Goal: Transaction & Acquisition: Purchase product/service

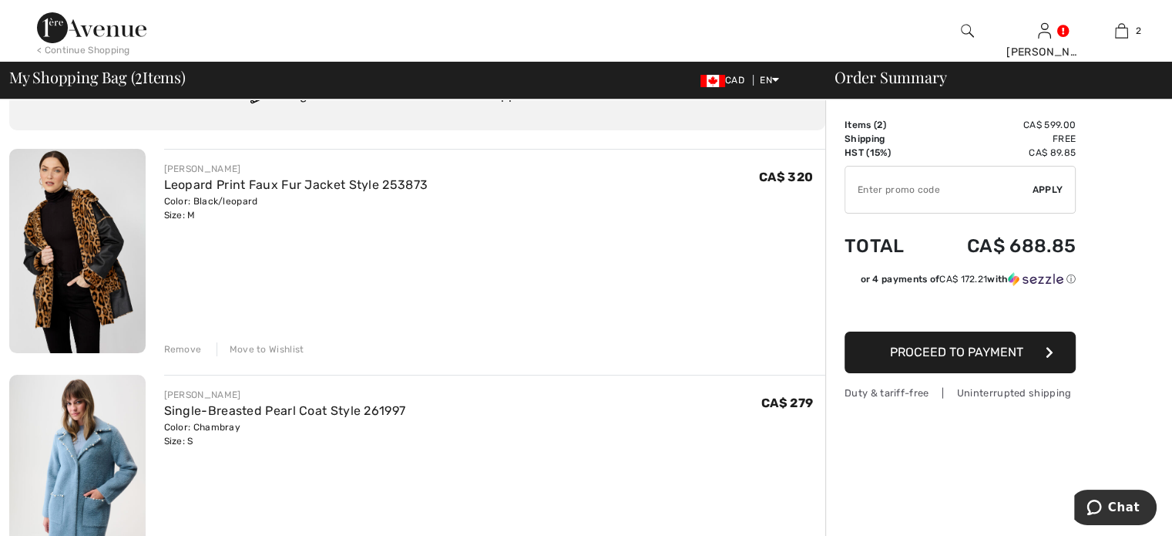
scroll to position [154, 0]
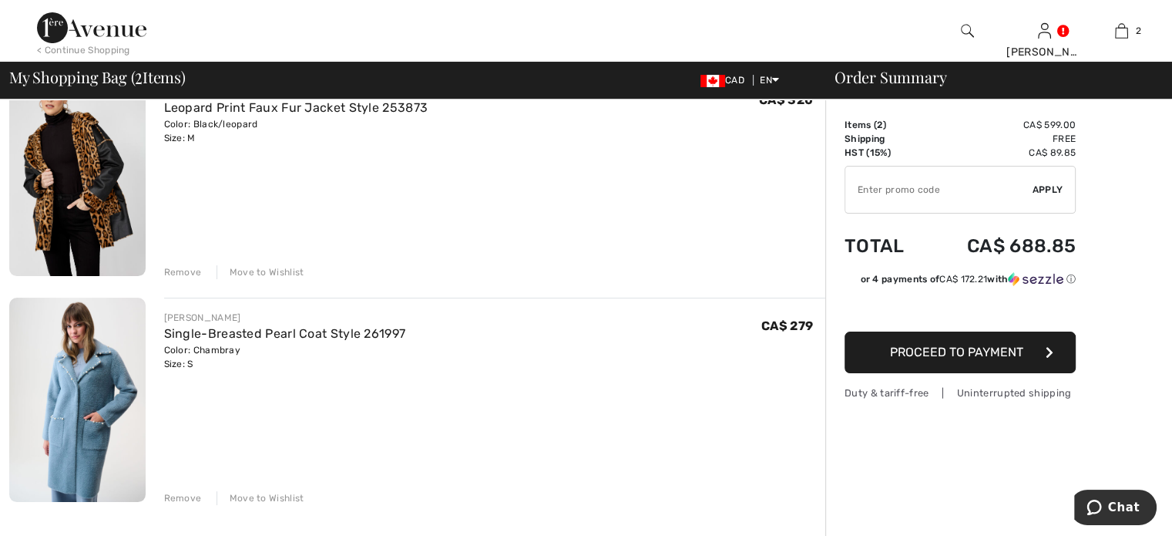
click at [187, 279] on div "Remove" at bounding box center [183, 272] width 38 height 14
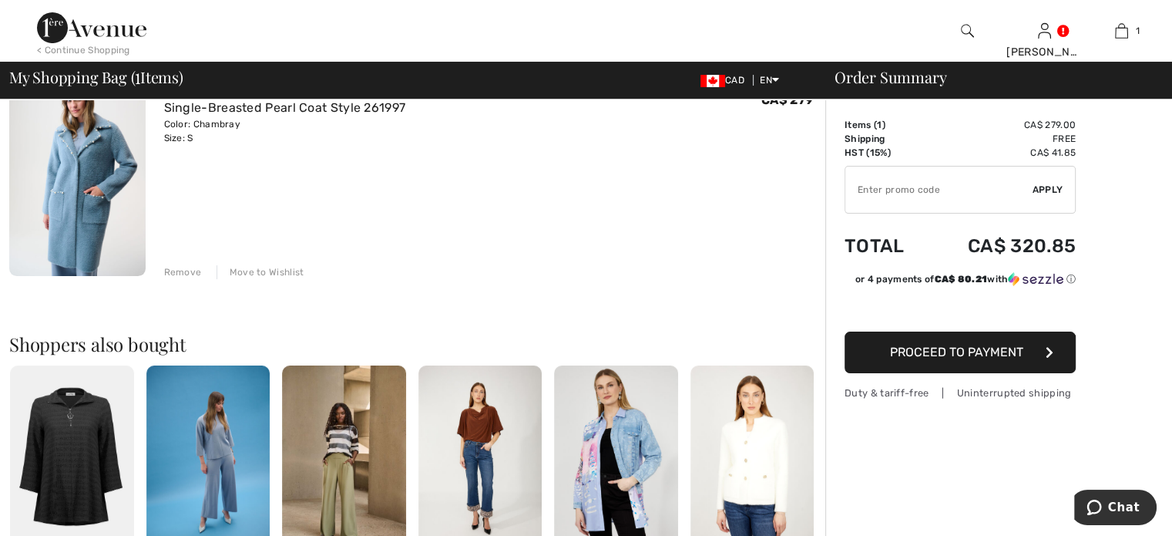
click at [202, 279] on div "Remove" at bounding box center [183, 272] width 38 height 14
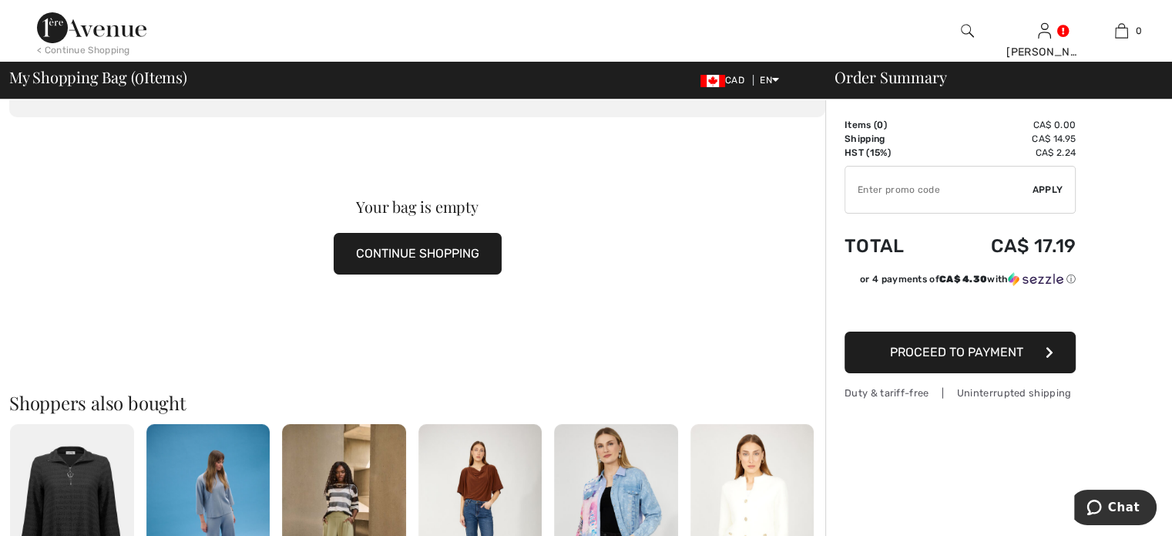
scroll to position [0, 0]
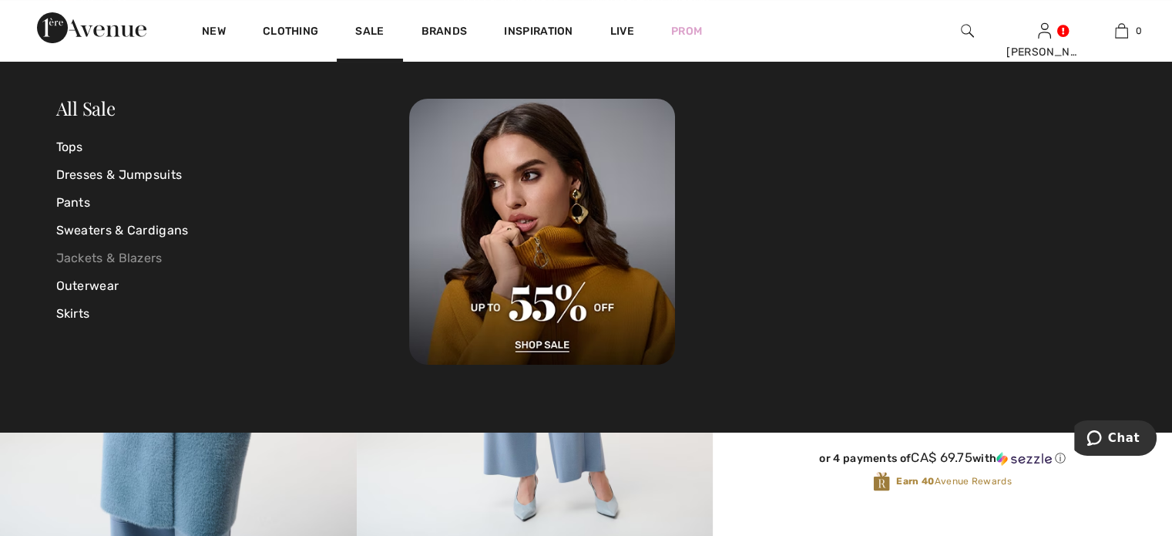
click at [80, 257] on link "Jackets & Blazers" at bounding box center [233, 258] width 354 height 28
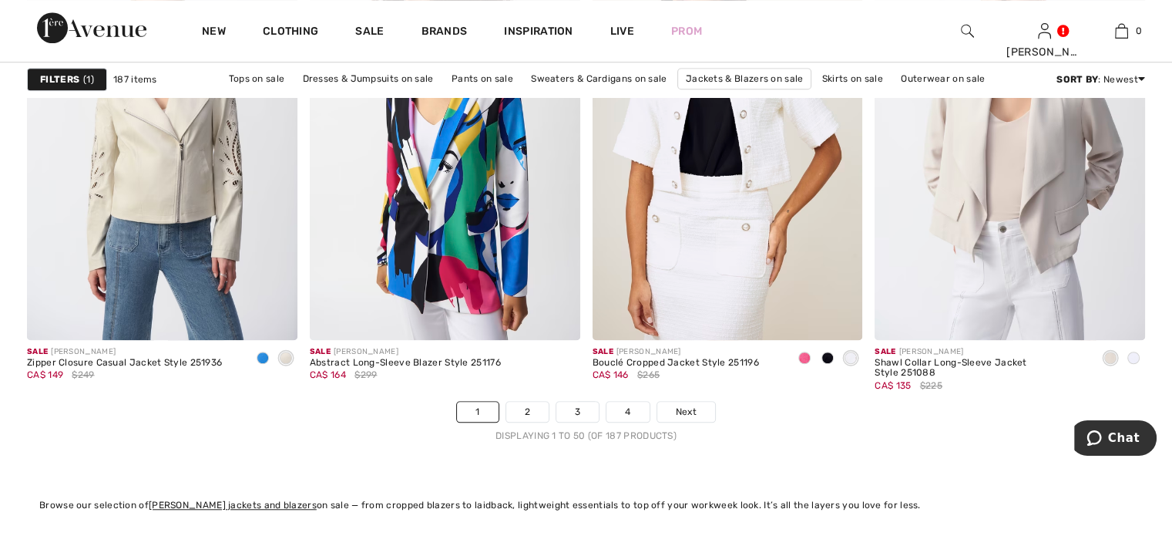
scroll to position [7167, 0]
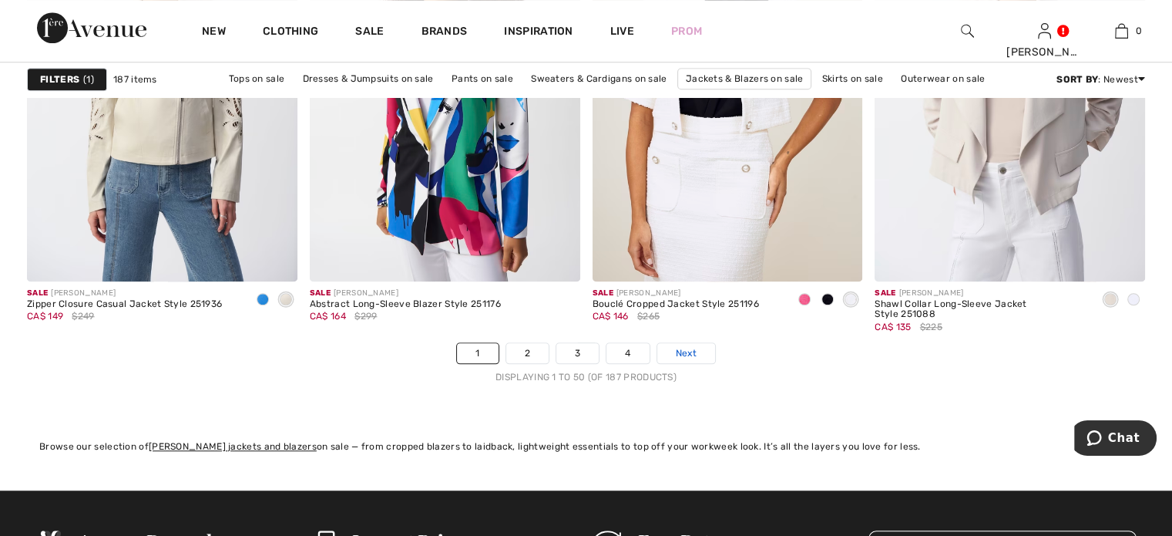
click at [697, 360] on span "Next" at bounding box center [686, 353] width 21 height 14
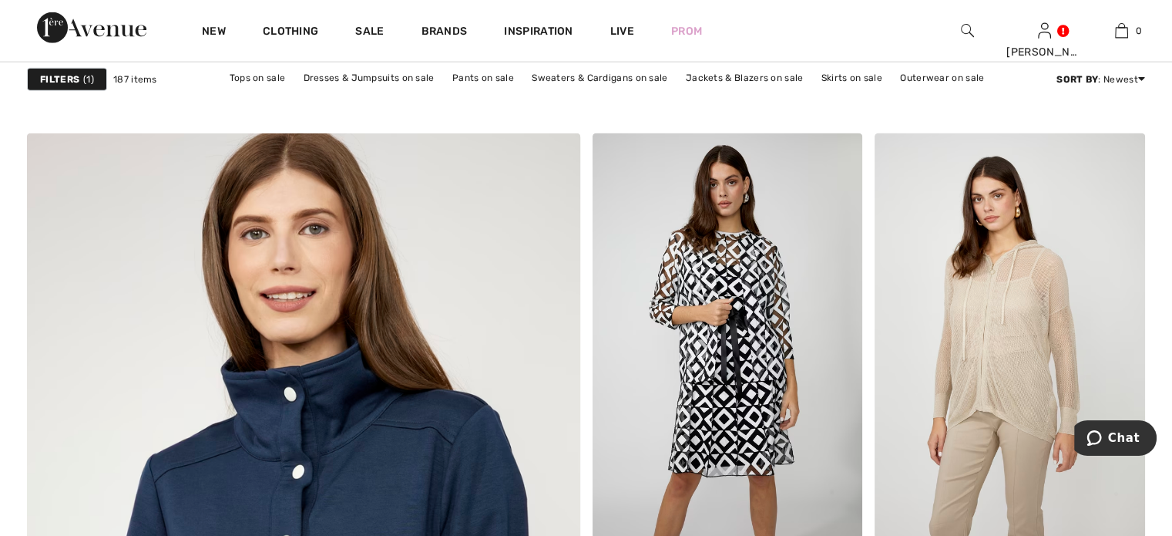
scroll to position [4085, 0]
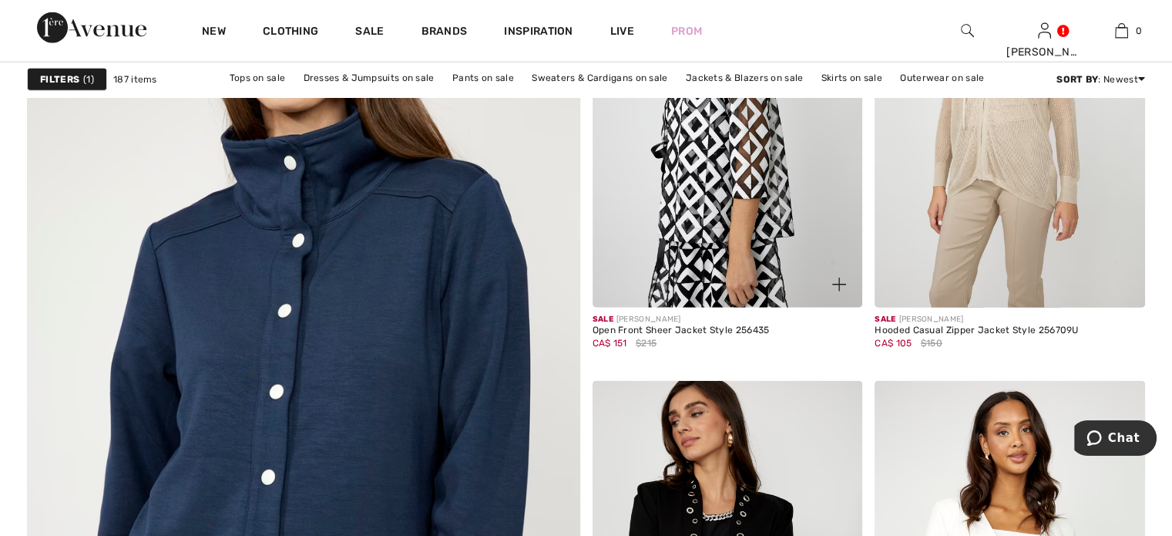
click at [699, 244] on img at bounding box center [728, 104] width 271 height 405
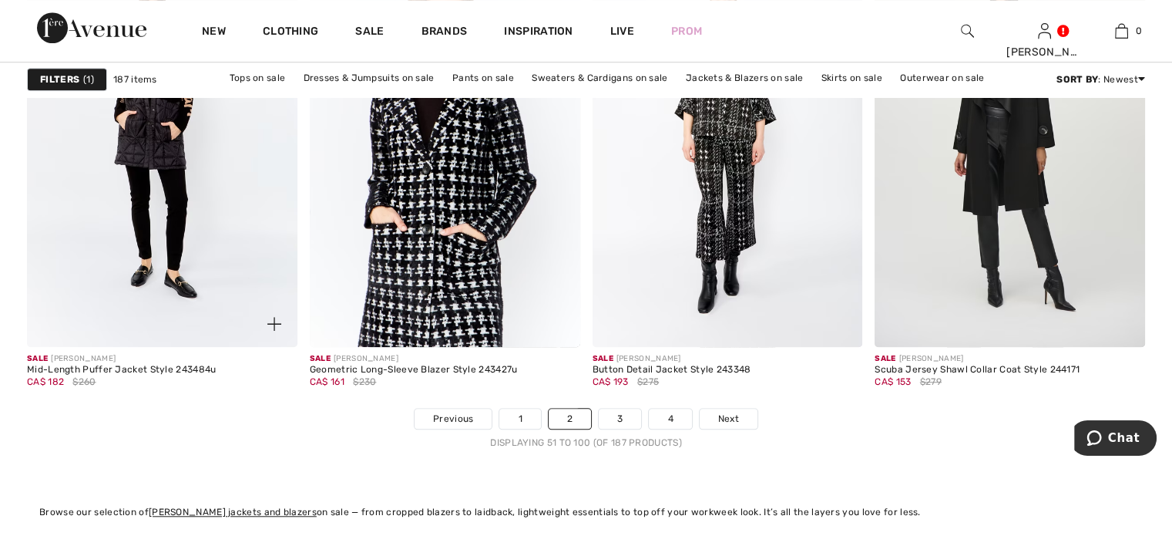
scroll to position [7167, 0]
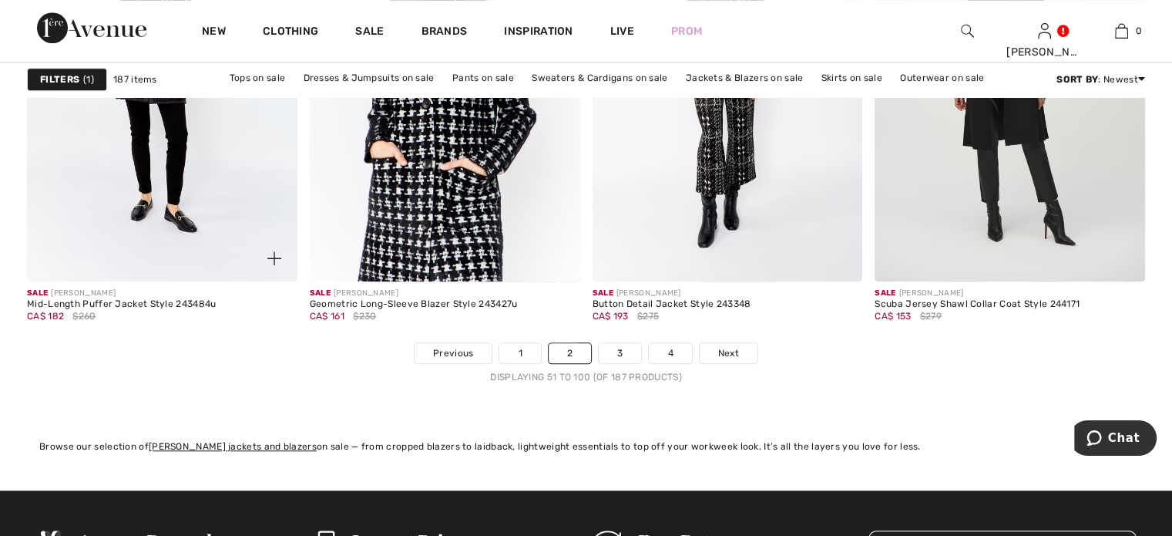
click at [171, 222] on img at bounding box center [162, 77] width 271 height 405
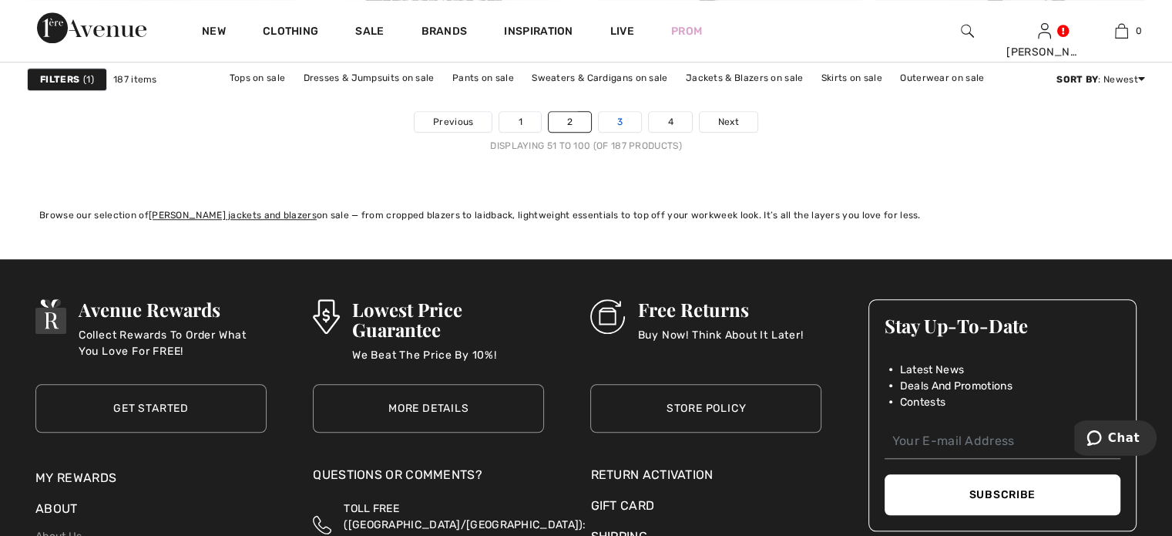
click at [632, 132] on link "3" at bounding box center [620, 122] width 42 height 20
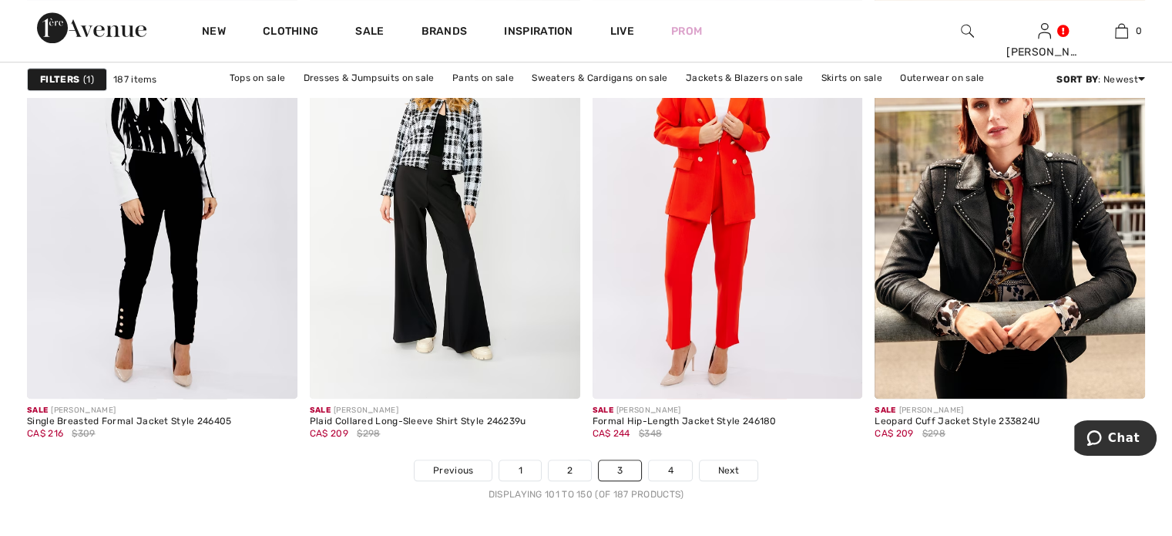
scroll to position [7167, 0]
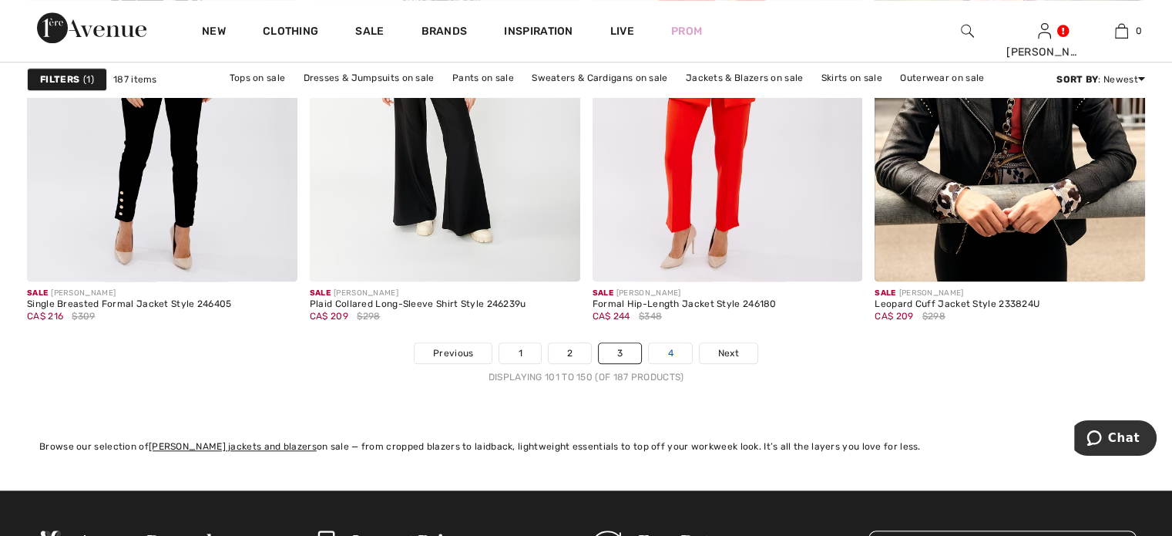
click at [691, 363] on link "4" at bounding box center [670, 353] width 42 height 20
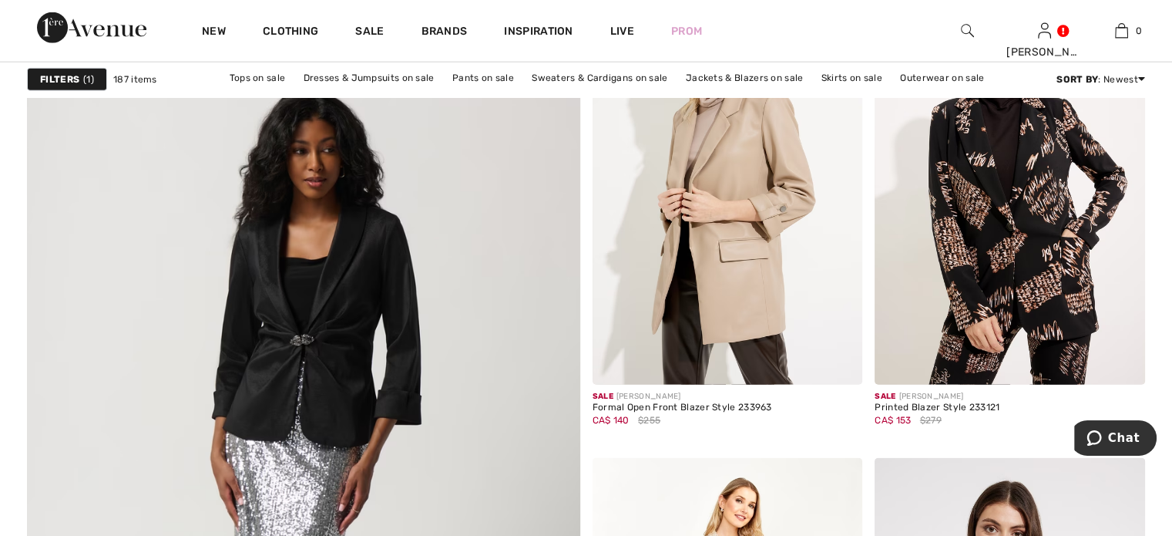
scroll to position [4162, 0]
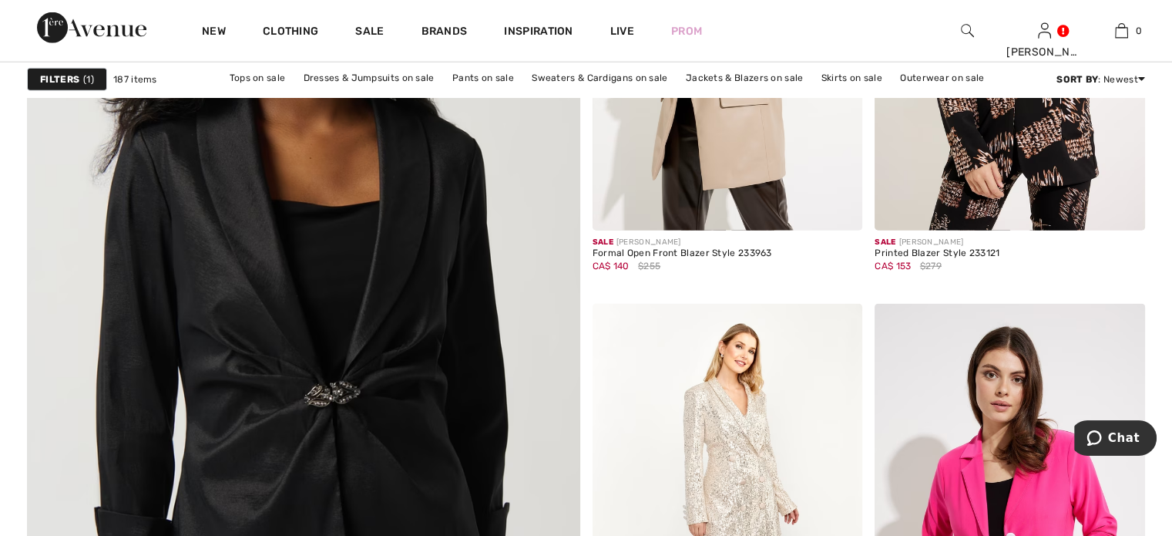
click at [270, 314] on img at bounding box center [303, 323] width 664 height 996
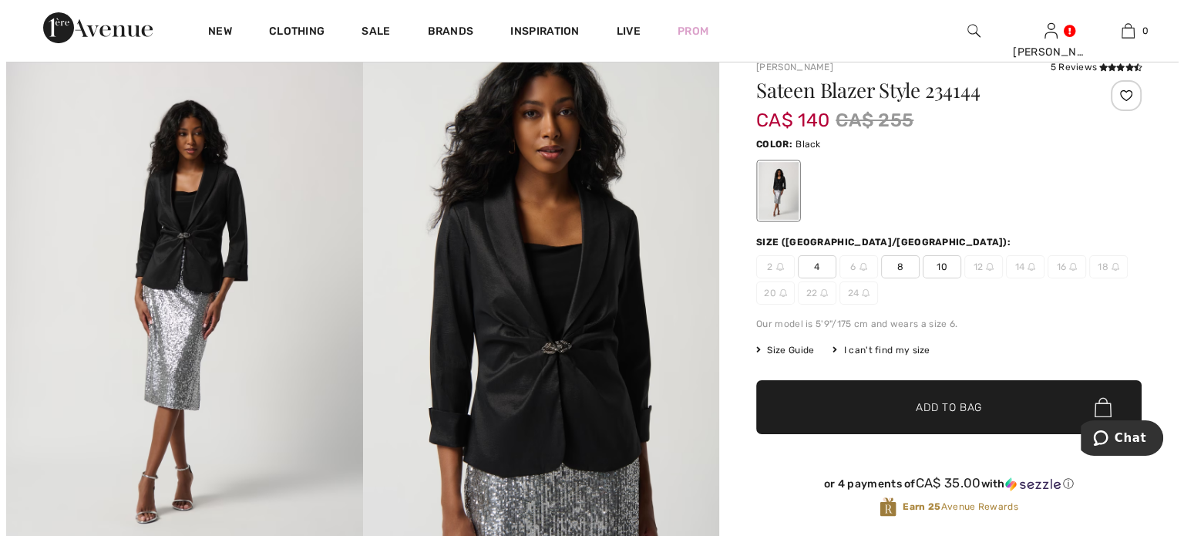
scroll to position [77, 0]
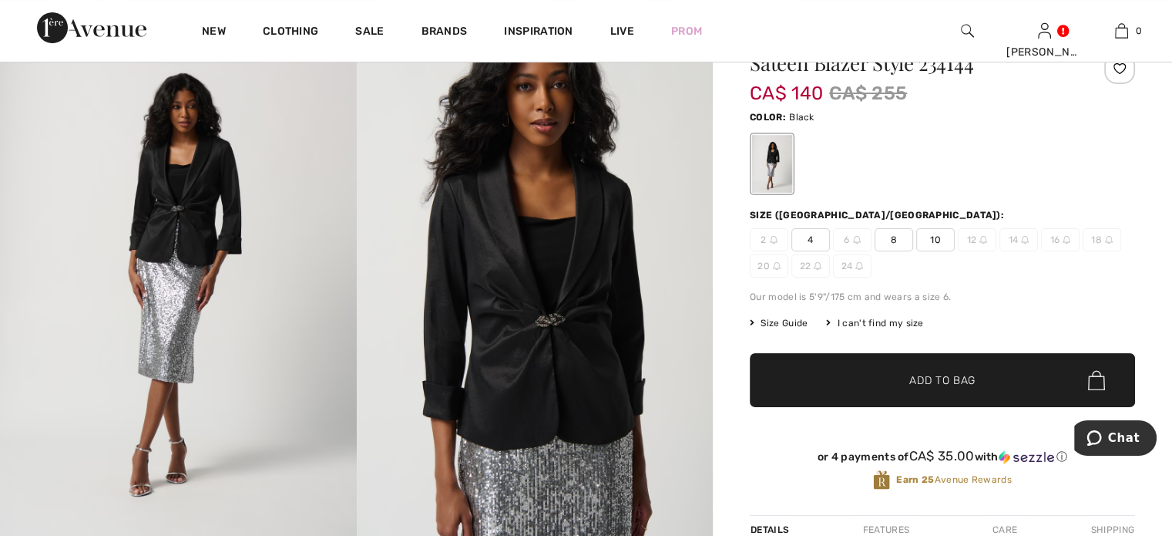
click at [557, 332] on img at bounding box center [535, 282] width 357 height 534
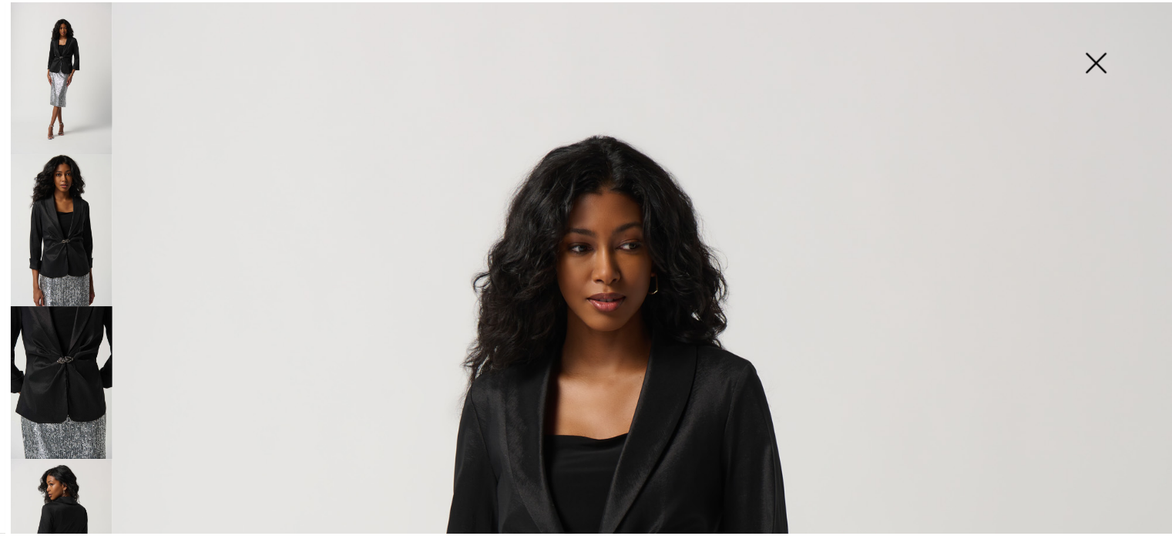
scroll to position [385, 0]
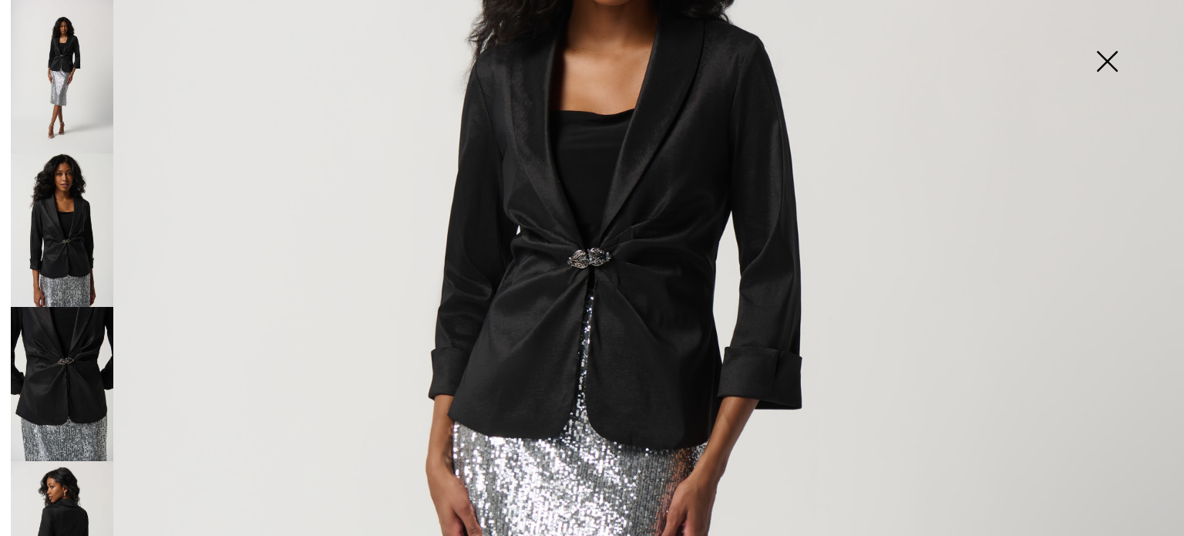
click at [590, 281] on img at bounding box center [592, 502] width 1184 height 1774
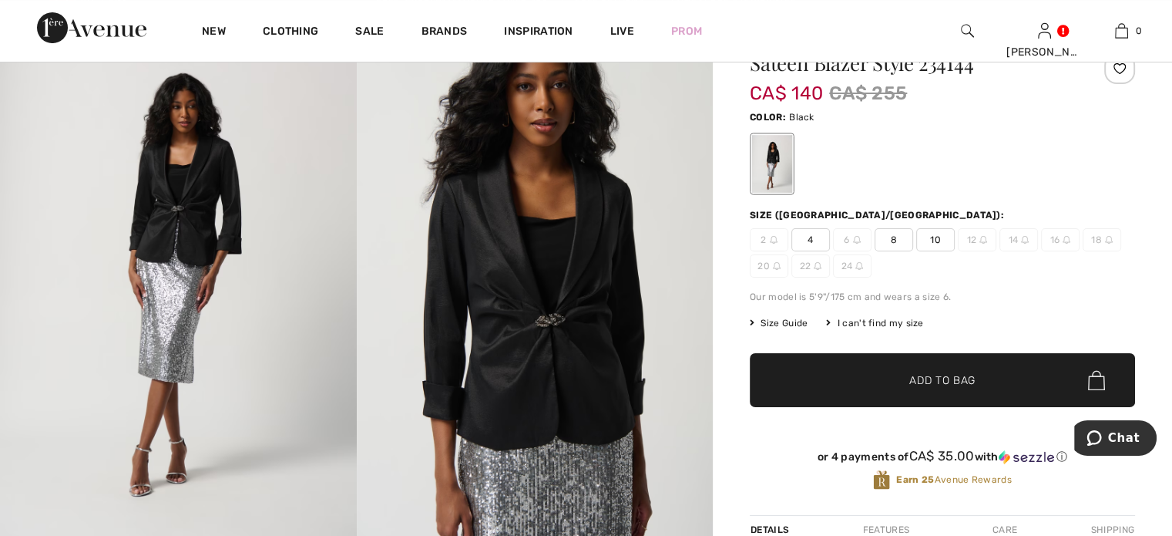
click at [570, 321] on img at bounding box center [535, 282] width 357 height 534
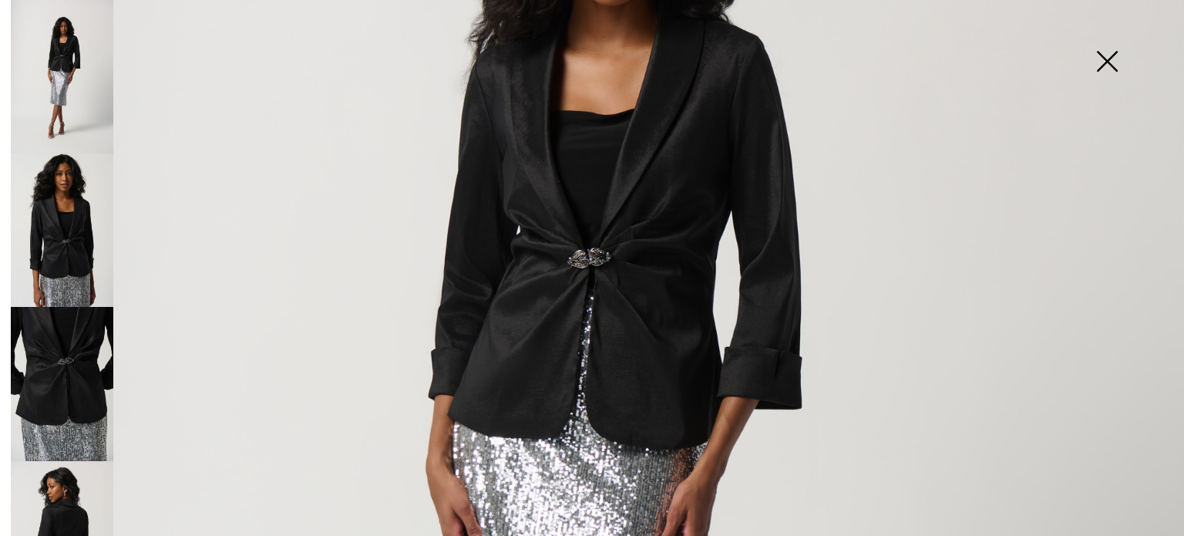
click at [559, 321] on img at bounding box center [592, 502] width 1184 height 1774
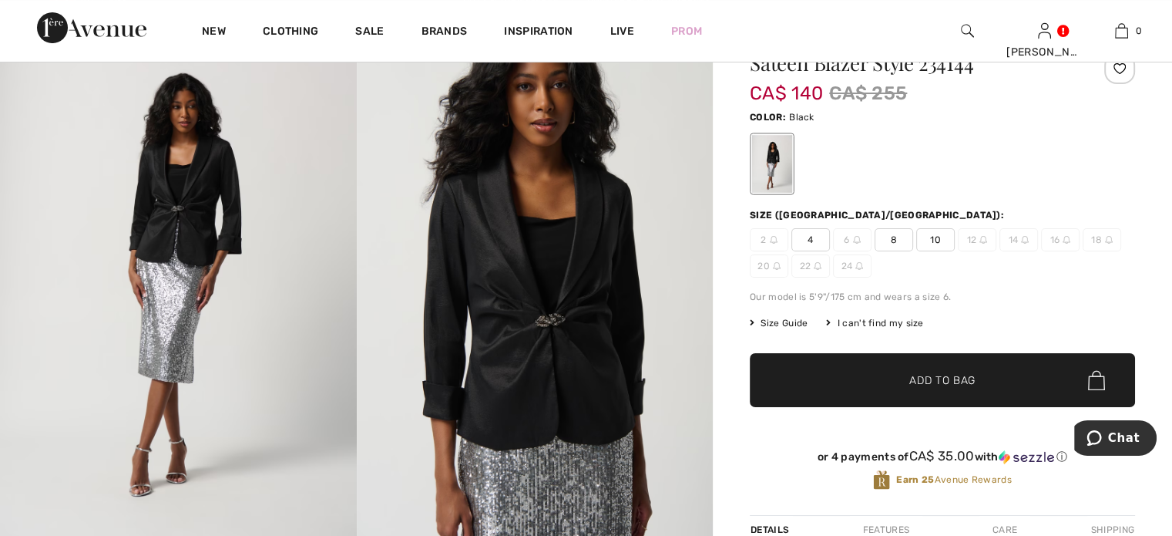
click at [954, 251] on span "10" at bounding box center [935, 239] width 39 height 23
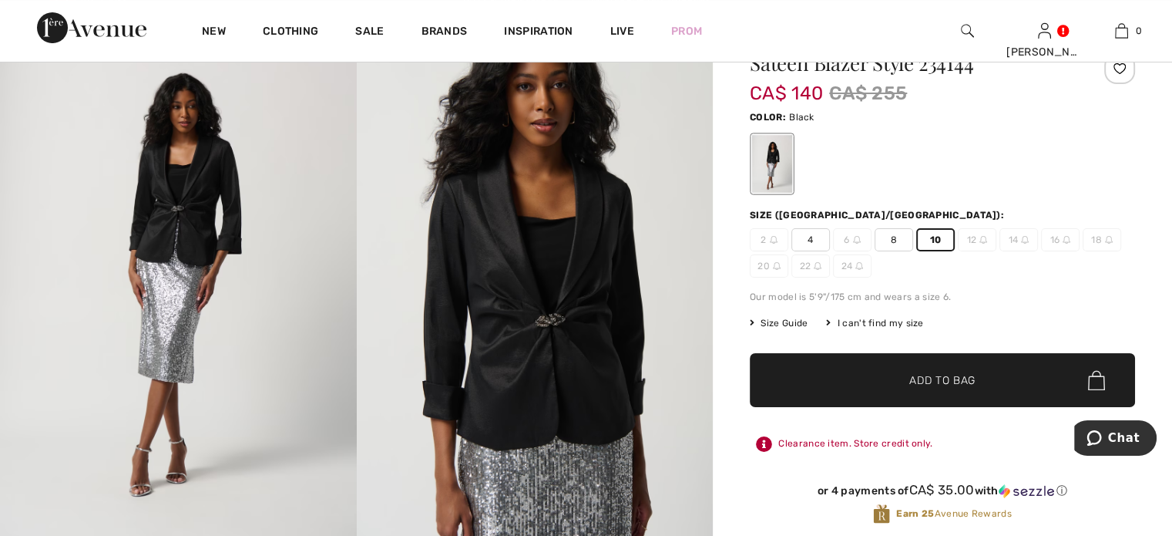
click at [913, 388] on span "Add to Bag" at bounding box center [942, 380] width 66 height 16
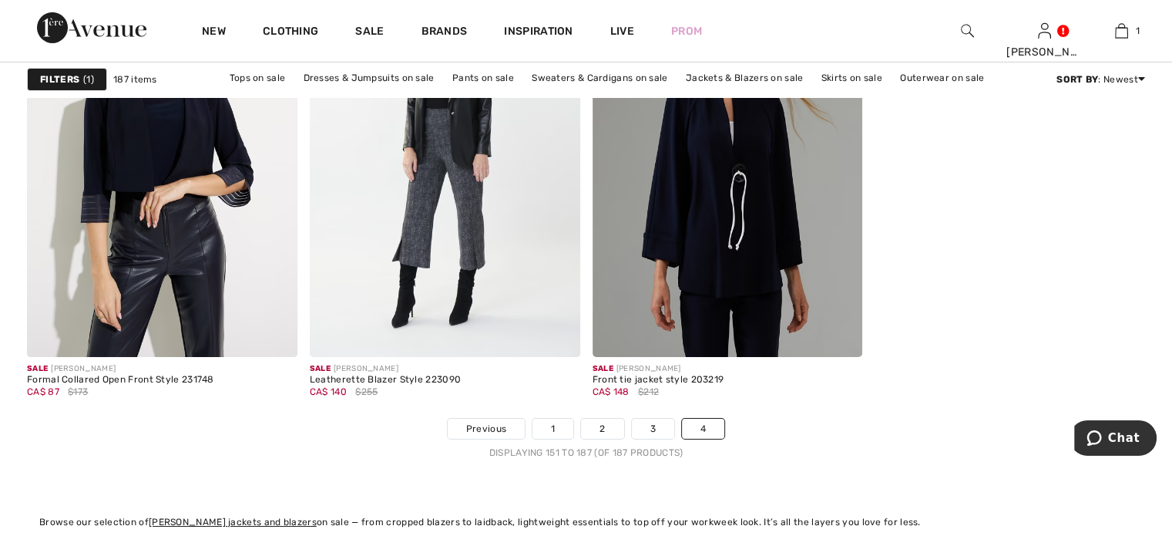
scroll to position [5472, 0]
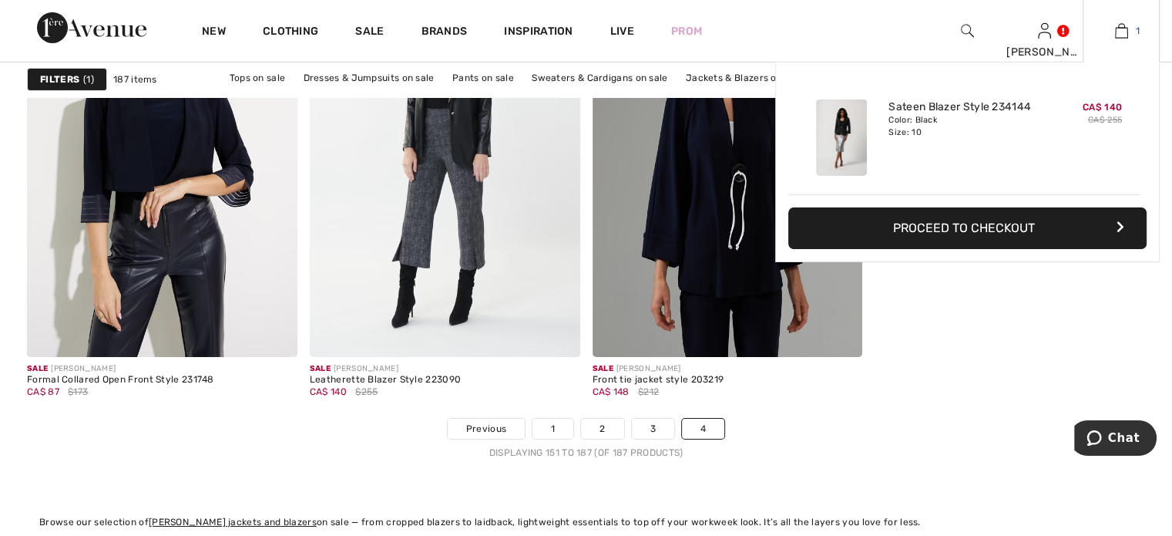
click at [1119, 30] on img at bounding box center [1121, 31] width 13 height 18
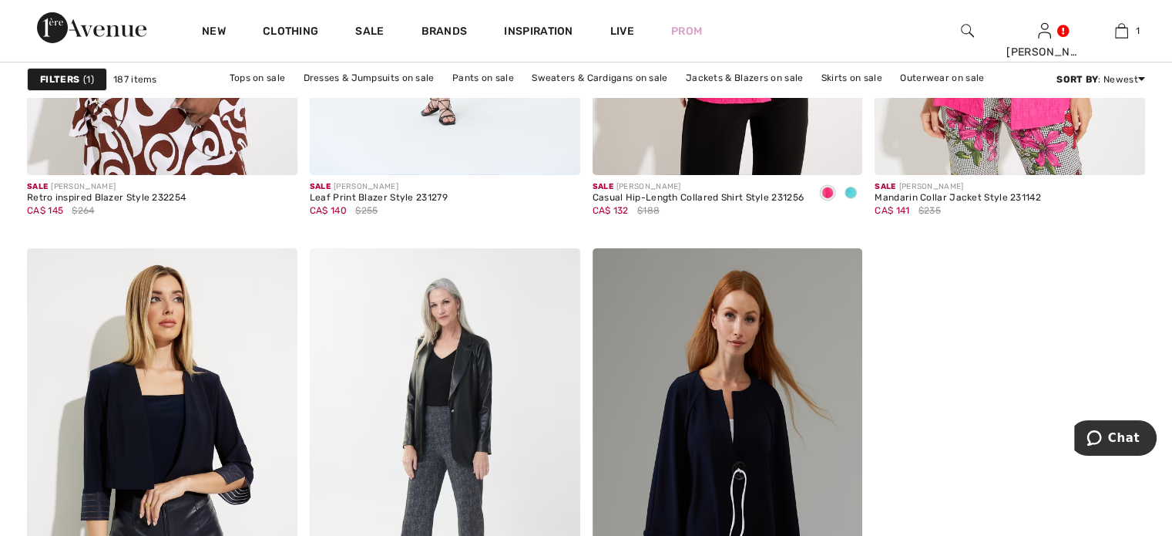
scroll to position [5164, 0]
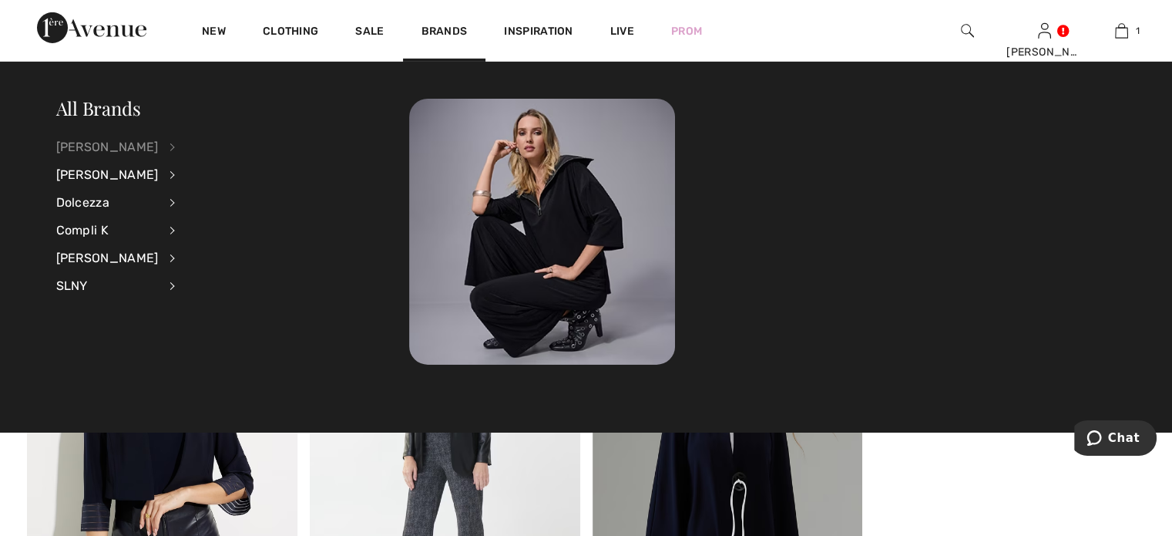
click at [124, 143] on div "[PERSON_NAME]" at bounding box center [107, 147] width 103 height 28
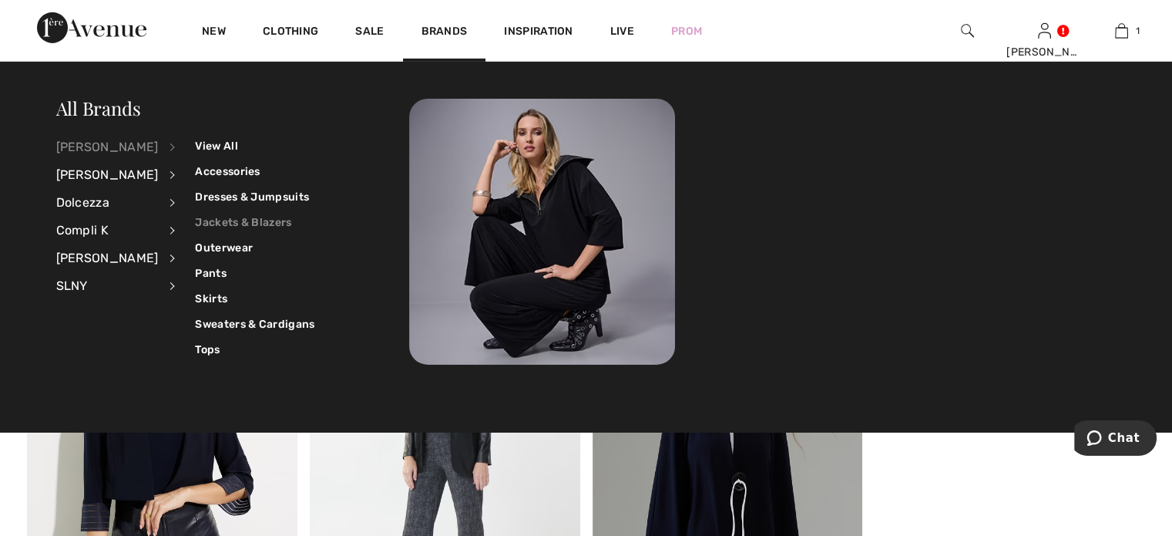
click at [249, 222] on link "Jackets & Blazers" at bounding box center [254, 222] width 119 height 25
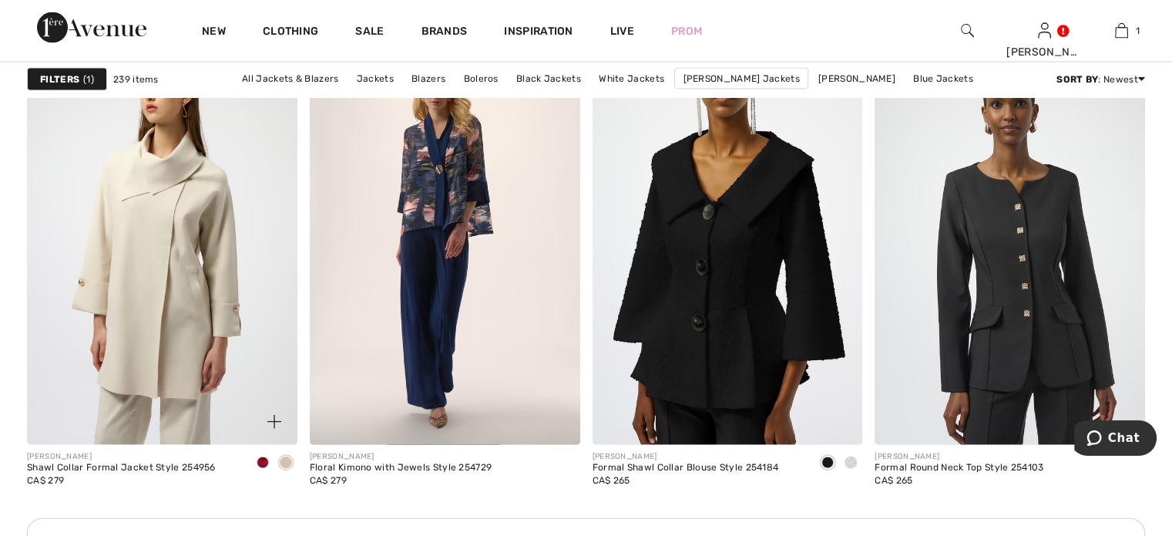
scroll to position [3314, 0]
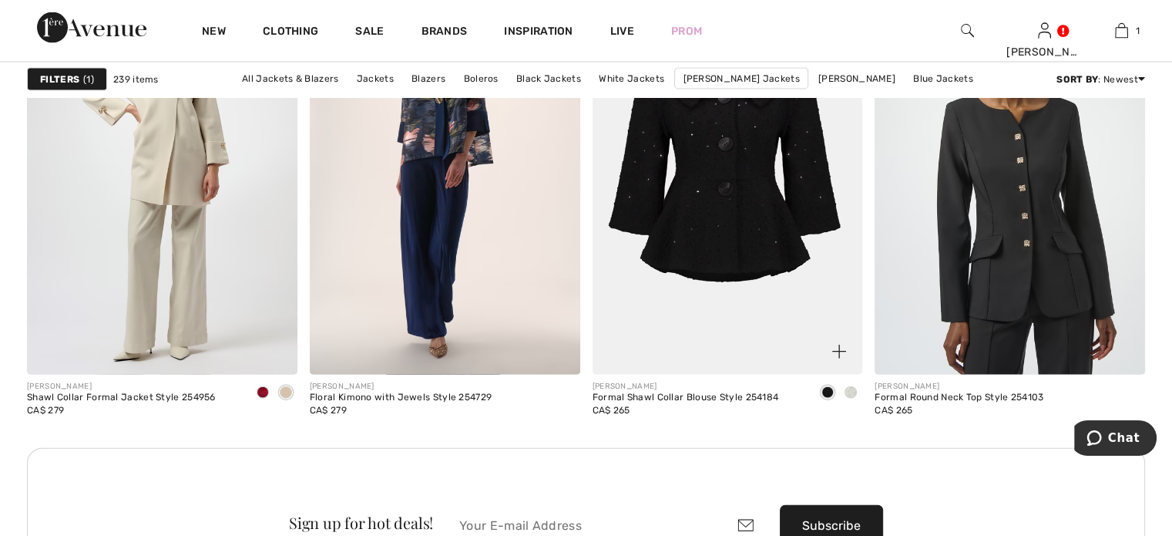
click at [716, 265] on img at bounding box center [728, 171] width 271 height 405
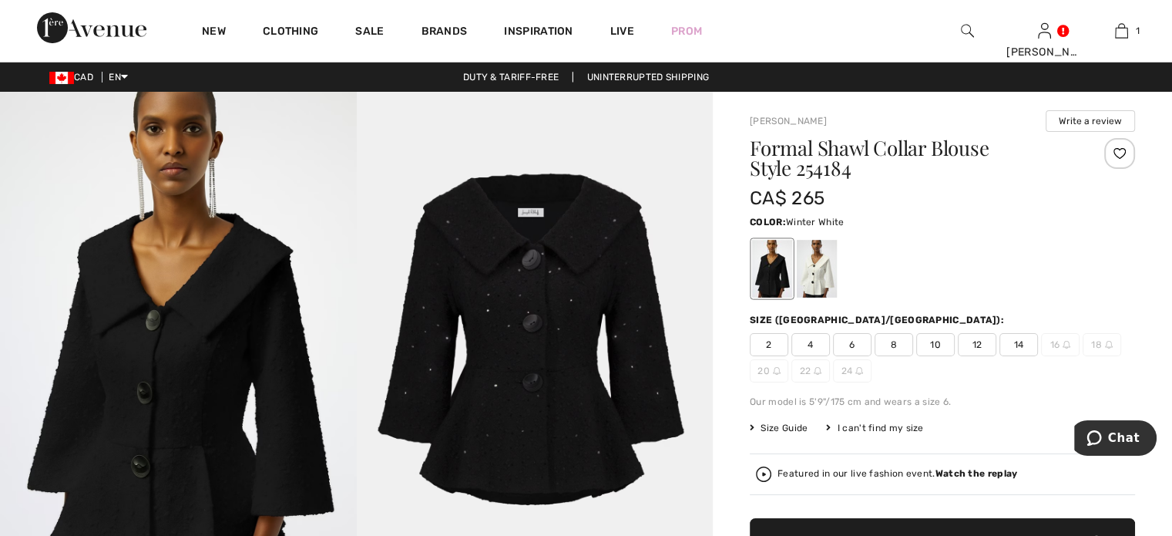
click at [835, 297] on div at bounding box center [817, 269] width 40 height 58
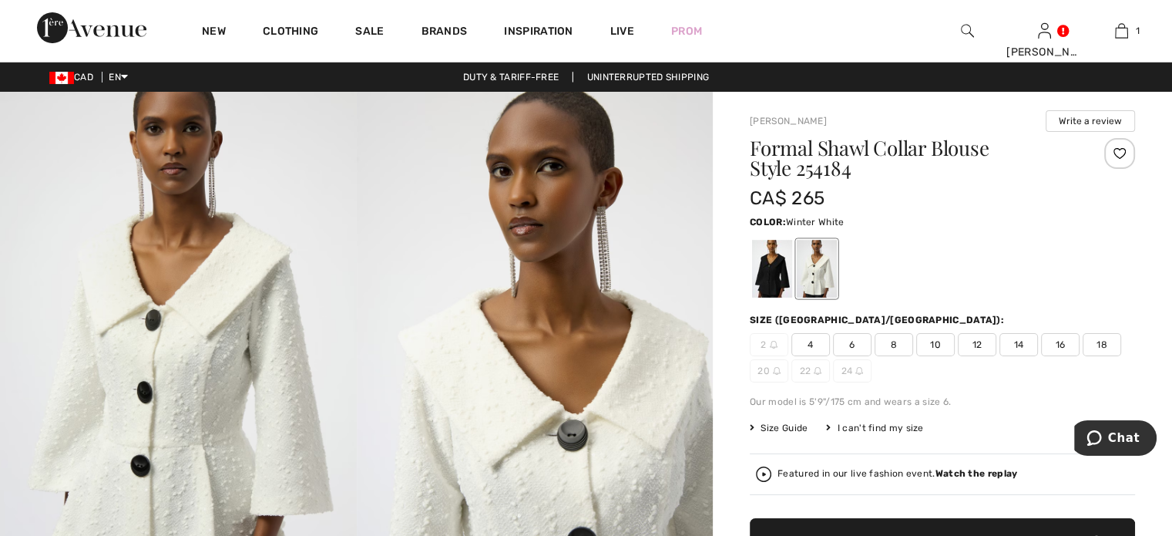
scroll to position [154, 0]
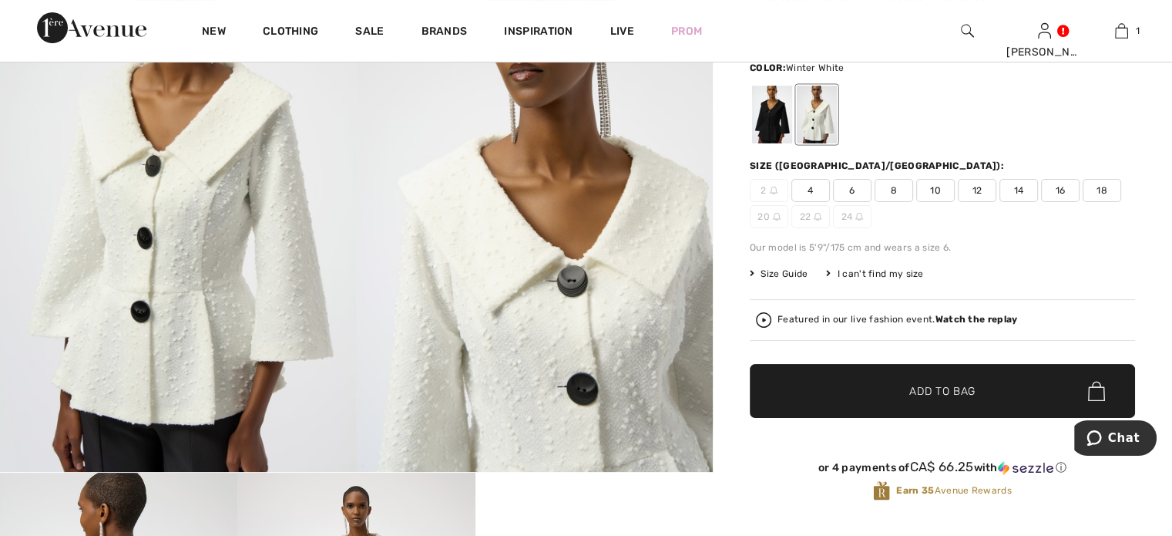
click at [954, 202] on span "10" at bounding box center [935, 190] width 39 height 23
click at [926, 418] on span "✔ Added to Bag Add to Bag" at bounding box center [942, 391] width 385 height 54
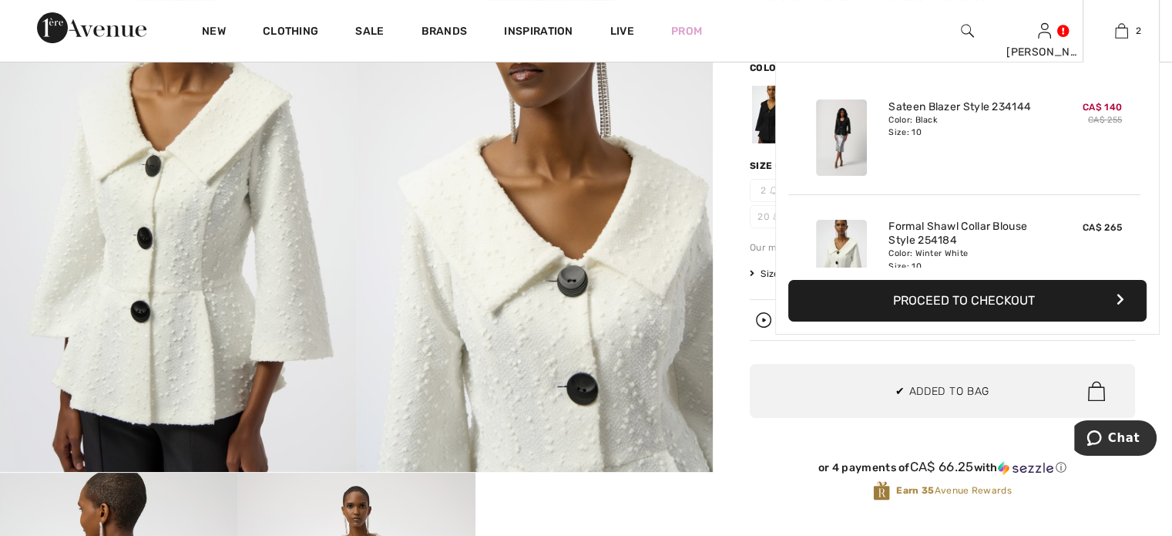
scroll to position [101, 0]
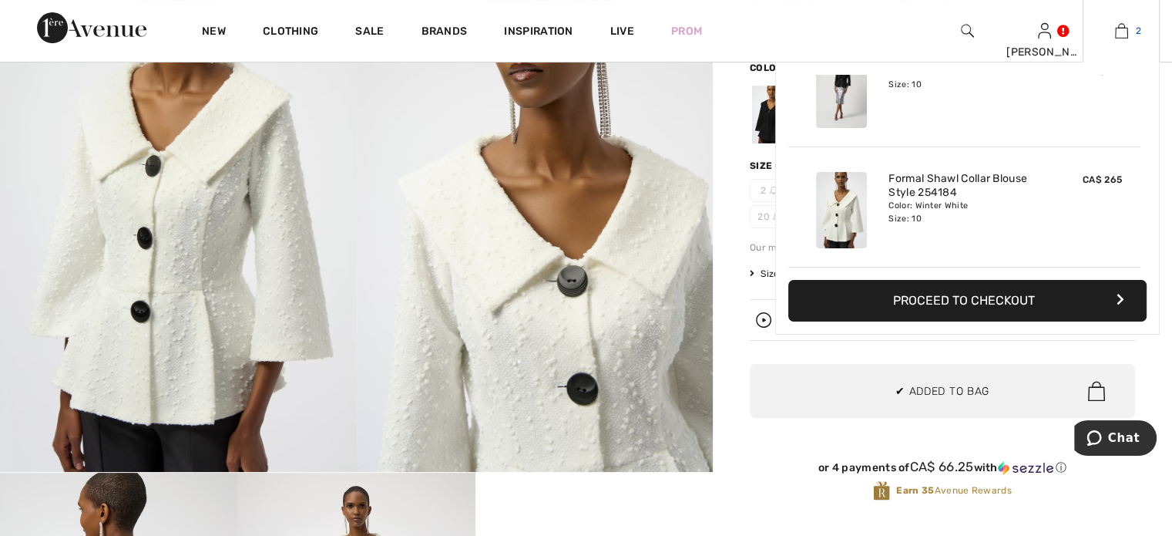
click at [1115, 30] on img at bounding box center [1121, 31] width 13 height 18
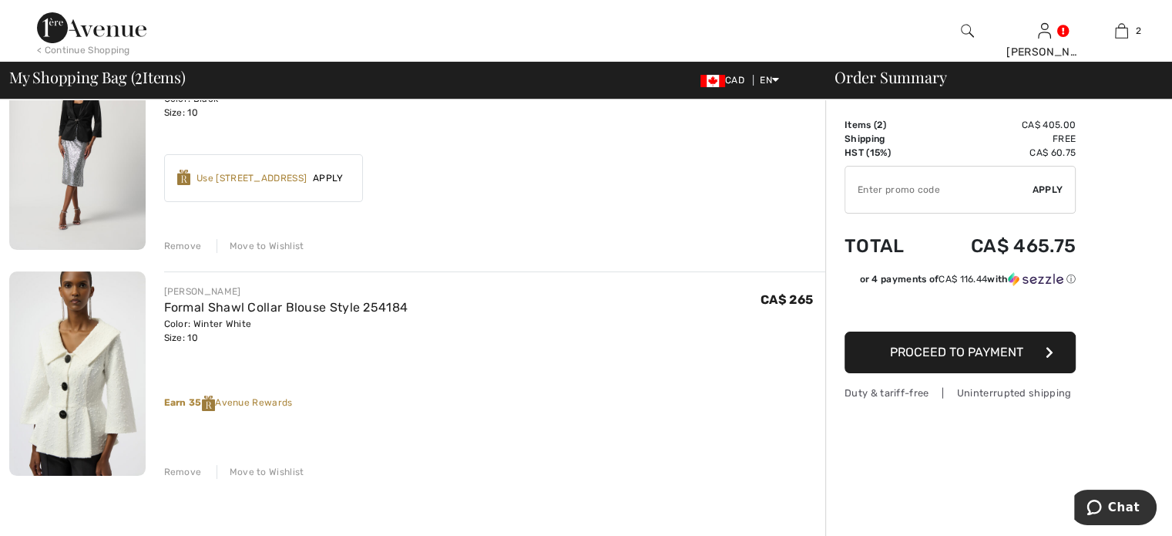
scroll to position [77, 0]
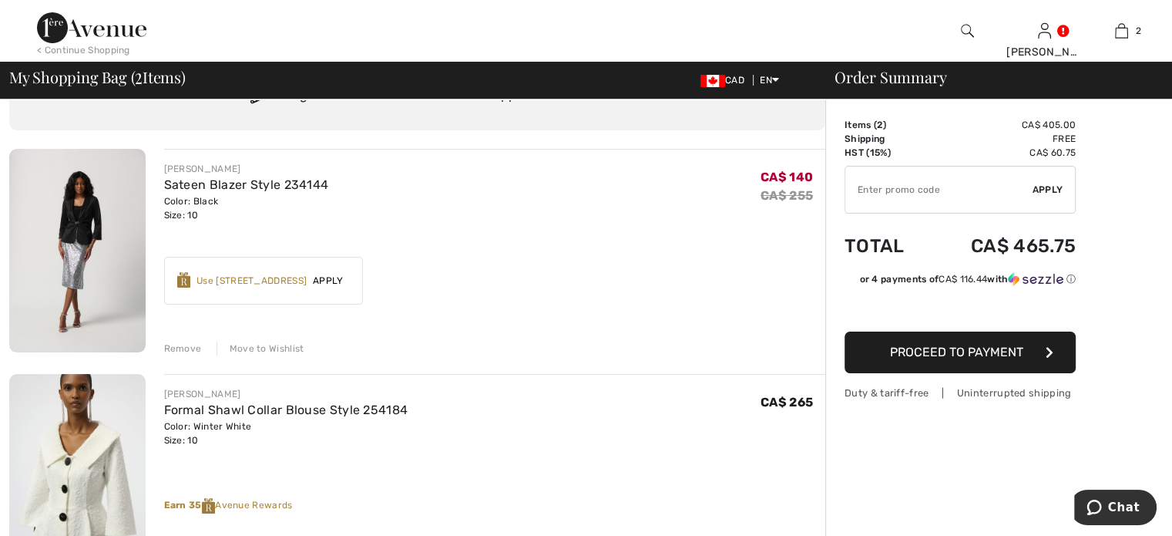
click at [185, 355] on div "Remove" at bounding box center [183, 348] width 38 height 14
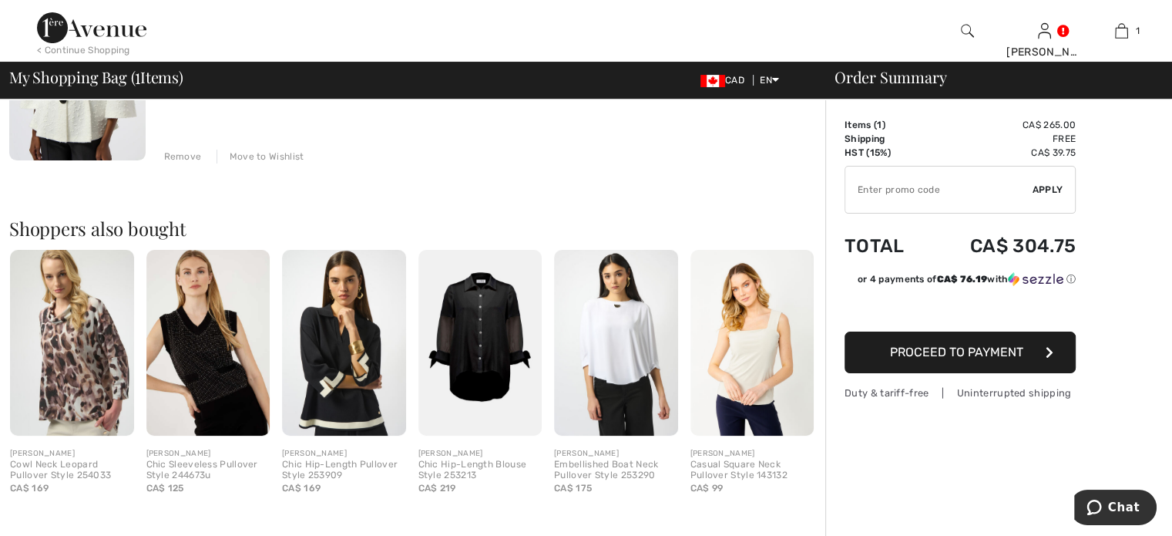
scroll to position [0, 0]
